Goal: Information Seeking & Learning: Learn about a topic

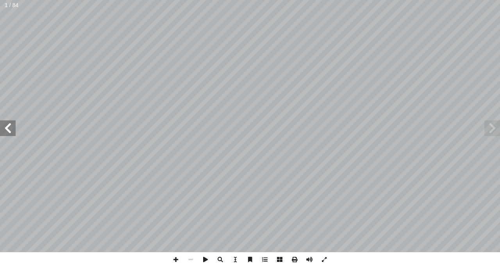
click at [5, 125] on span at bounding box center [8, 128] width 16 height 16
click at [6, 122] on span at bounding box center [8, 128] width 16 height 16
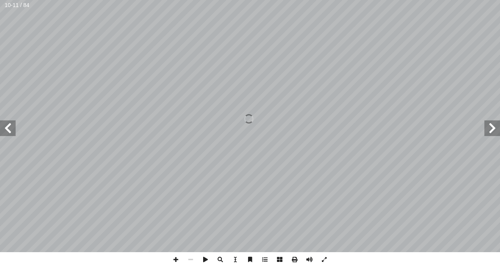
click at [7, 124] on span at bounding box center [8, 128] width 16 height 16
click at [494, 121] on span at bounding box center [492, 128] width 16 height 16
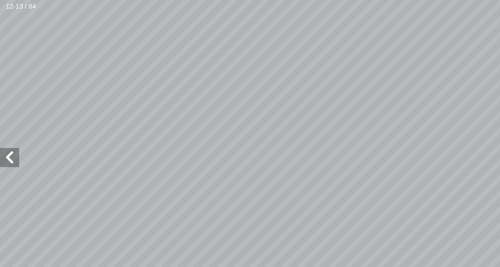
scroll to position [44, -132]
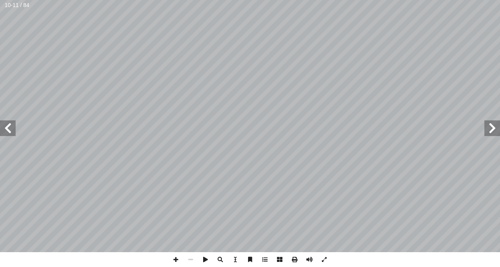
click at [6, 130] on span at bounding box center [8, 128] width 16 height 16
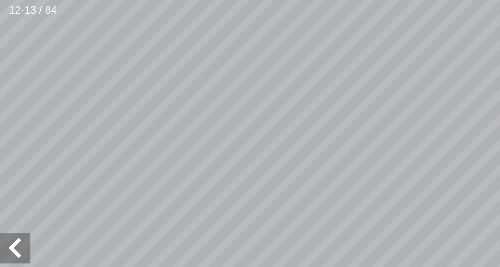
scroll to position [69, -189]
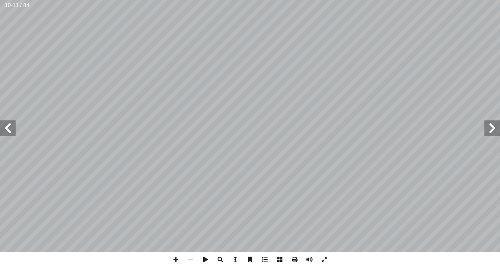
click at [6, 129] on span at bounding box center [8, 128] width 16 height 16
click at [12, 130] on span at bounding box center [8, 128] width 16 height 16
click at [7, 125] on span at bounding box center [8, 128] width 16 height 16
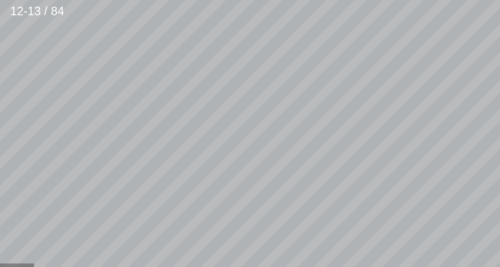
scroll to position [91, -191]
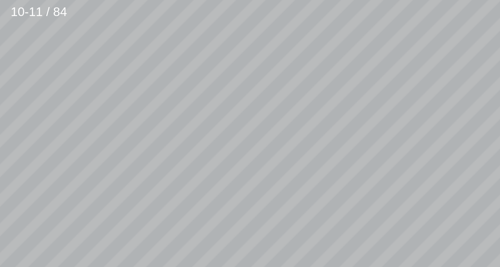
scroll to position [54, -284]
click at [7, 132] on span at bounding box center [8, 128] width 16 height 16
click at [8, 128] on span at bounding box center [8, 128] width 16 height 16
click at [0, 147] on div "٦ : ُ ة َ ريم َ الك ُ ة َ ي آ ها ال� ْ ت َ ن َّ م َ ض َ تي ت َّ عاني ال َ الم ُ…" at bounding box center [250, 126] width 500 height 252
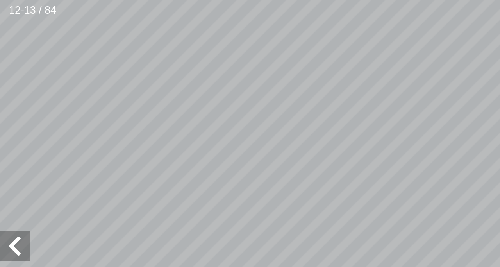
scroll to position [75, -183]
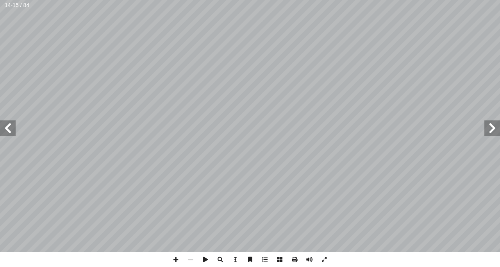
click at [500, 122] on span at bounding box center [492, 128] width 16 height 16
click at [5, 129] on span at bounding box center [8, 128] width 16 height 16
click at [500, 131] on span at bounding box center [492, 128] width 16 height 16
click at [491, 130] on span at bounding box center [492, 128] width 16 height 16
click at [493, 128] on span at bounding box center [492, 128] width 16 height 16
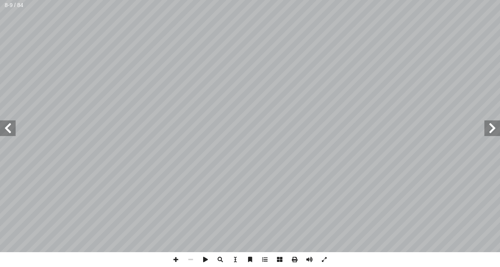
click at [7, 125] on span at bounding box center [8, 128] width 16 height 16
click at [8, 125] on span at bounding box center [8, 128] width 16 height 16
click at [4, 127] on span at bounding box center [8, 128] width 16 height 16
click at [494, 121] on span at bounding box center [492, 128] width 16 height 16
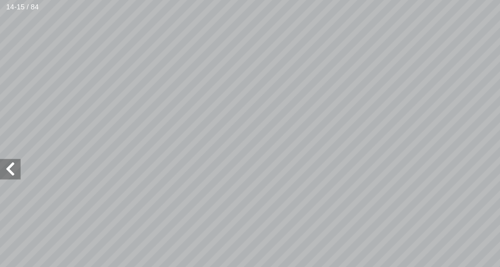
scroll to position [23, -78]
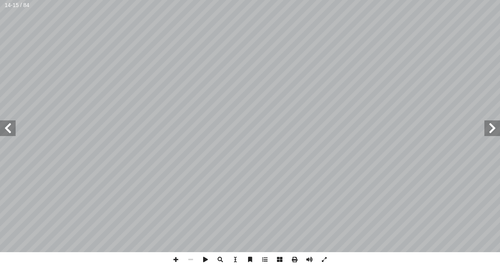
click at [495, 128] on span at bounding box center [492, 128] width 16 height 16
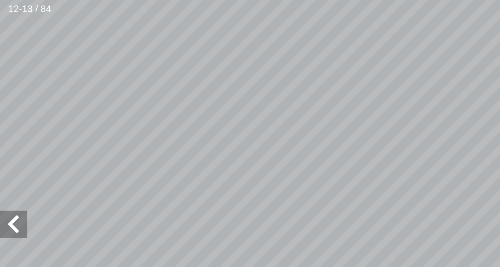
scroll to position [83, -218]
click at [4, 133] on span at bounding box center [8, 128] width 16 height 16
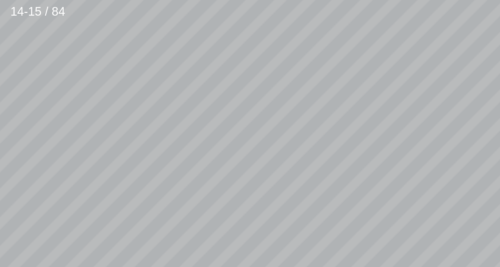
scroll to position [21, -219]
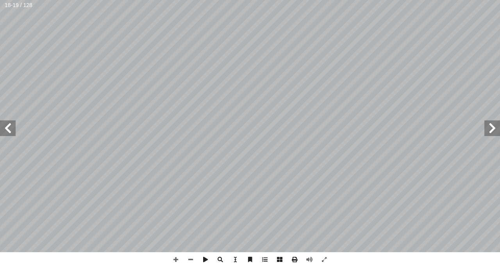
click at [13, 130] on span at bounding box center [8, 128] width 16 height 16
click at [500, 122] on span at bounding box center [492, 128] width 16 height 16
click at [8, 131] on span at bounding box center [8, 128] width 16 height 16
click at [177, 257] on span at bounding box center [175, 259] width 15 height 15
